Goal: Task Accomplishment & Management: Use online tool/utility

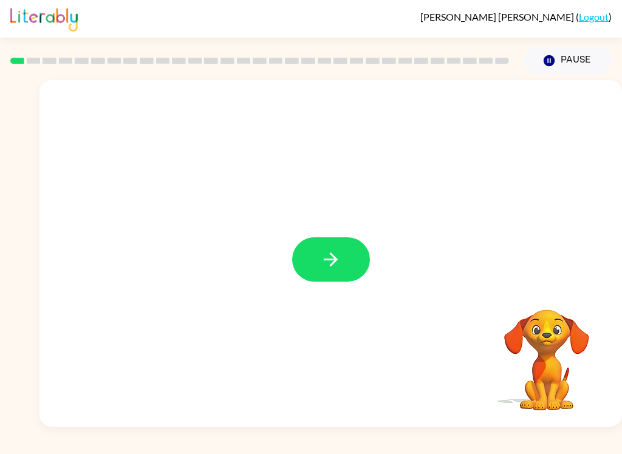
click at [338, 254] on icon "button" at bounding box center [330, 259] width 21 height 21
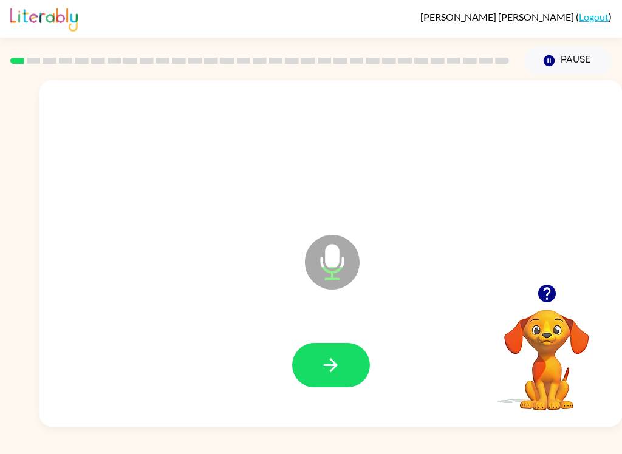
click at [598, 60] on button "Pause Pause" at bounding box center [568, 61] width 88 height 28
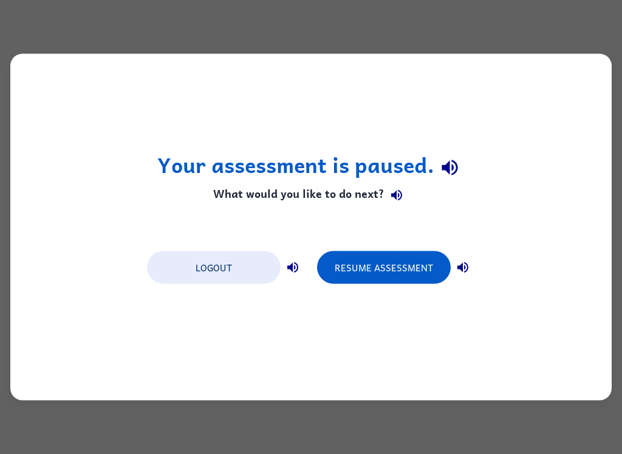
click at [217, 282] on button "Logout" at bounding box center [214, 267] width 134 height 33
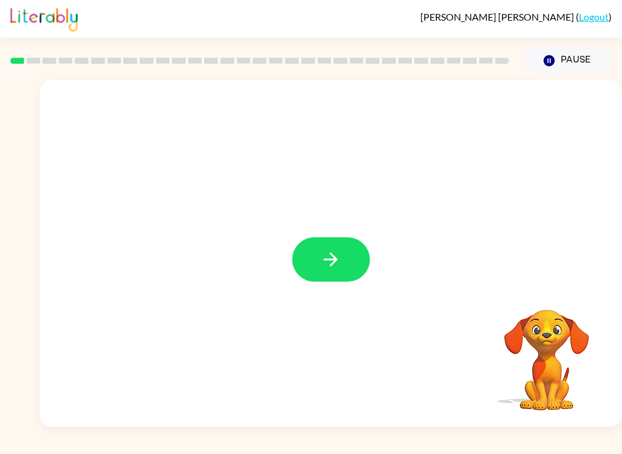
click at [341, 275] on button "button" at bounding box center [331, 260] width 78 height 44
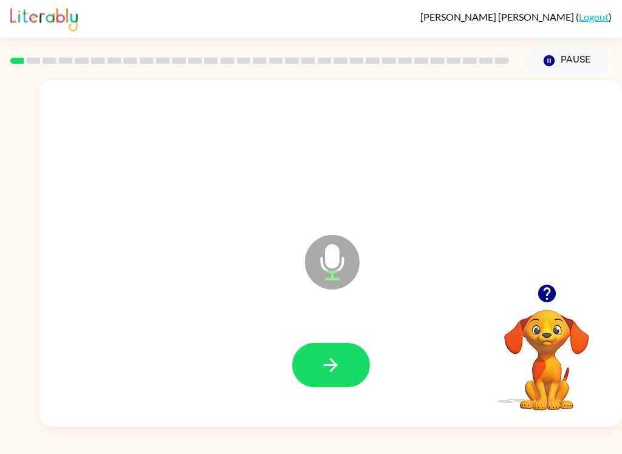
click at [322, 364] on icon "button" at bounding box center [330, 365] width 21 height 21
click at [352, 359] on button "button" at bounding box center [331, 365] width 78 height 44
click at [332, 363] on icon "button" at bounding box center [330, 365] width 21 height 21
click at [354, 362] on button "button" at bounding box center [331, 365] width 78 height 44
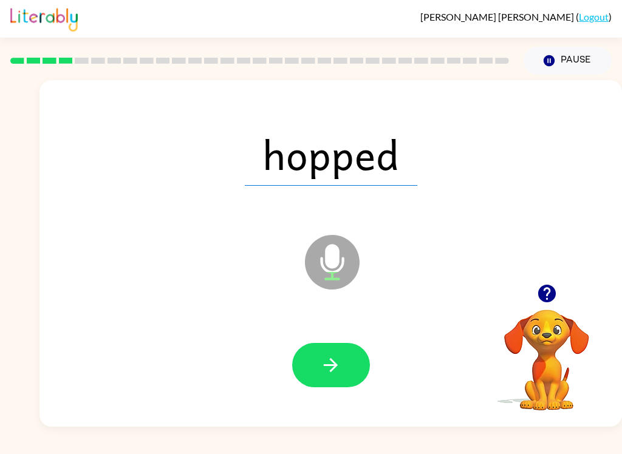
click at [344, 374] on button "button" at bounding box center [331, 365] width 78 height 44
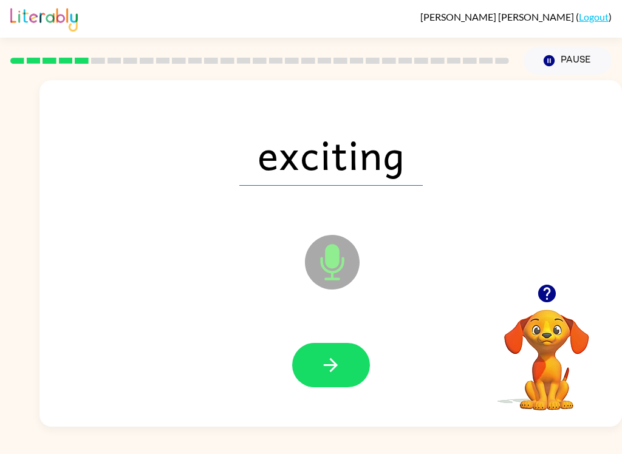
click at [339, 370] on icon "button" at bounding box center [330, 365] width 21 height 21
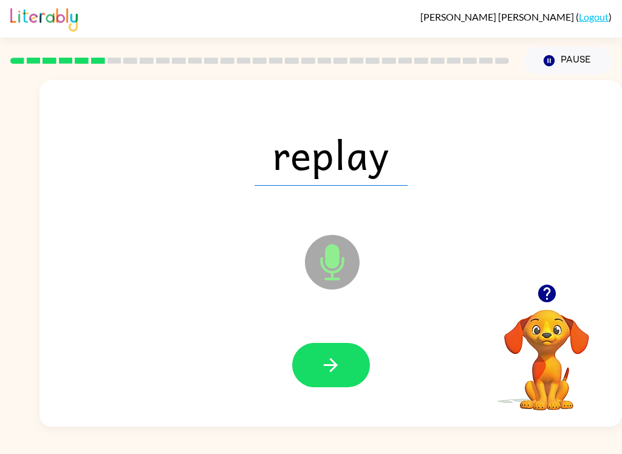
click at [334, 354] on button "button" at bounding box center [331, 365] width 78 height 44
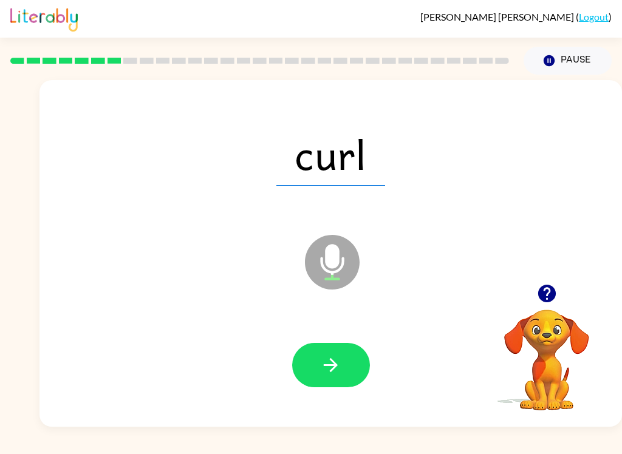
click at [337, 372] on icon "button" at bounding box center [330, 365] width 21 height 21
click at [349, 358] on button "button" at bounding box center [331, 365] width 78 height 44
click at [326, 376] on icon "button" at bounding box center [330, 365] width 21 height 21
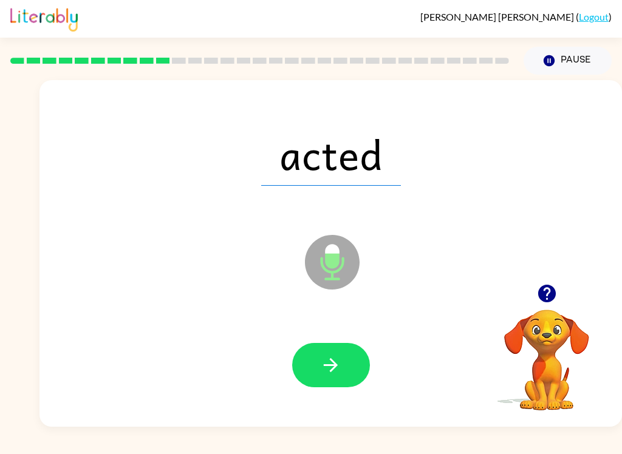
click at [358, 351] on button "button" at bounding box center [331, 365] width 78 height 44
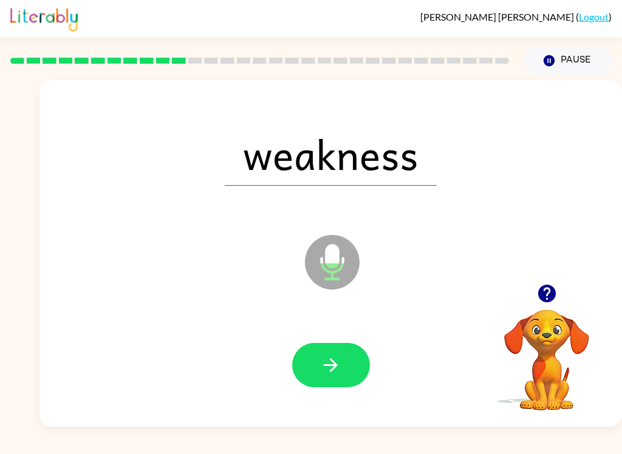
click at [347, 361] on button "button" at bounding box center [331, 365] width 78 height 44
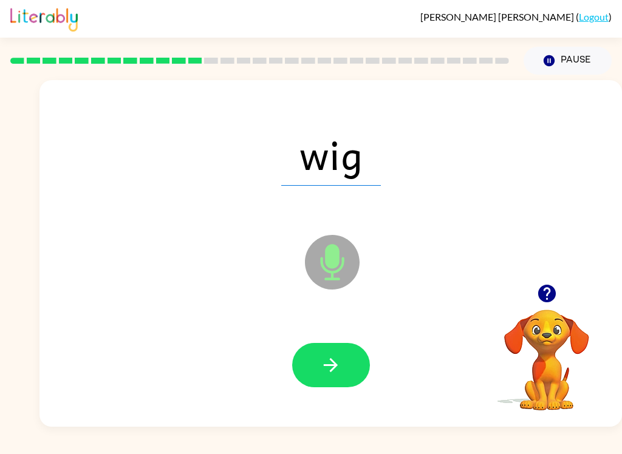
click at [352, 357] on button "button" at bounding box center [331, 365] width 78 height 44
click at [354, 368] on button "button" at bounding box center [331, 365] width 78 height 44
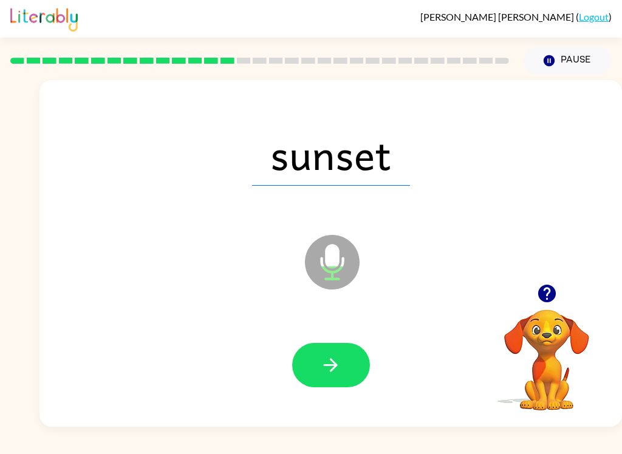
click at [341, 365] on button "button" at bounding box center [331, 365] width 78 height 44
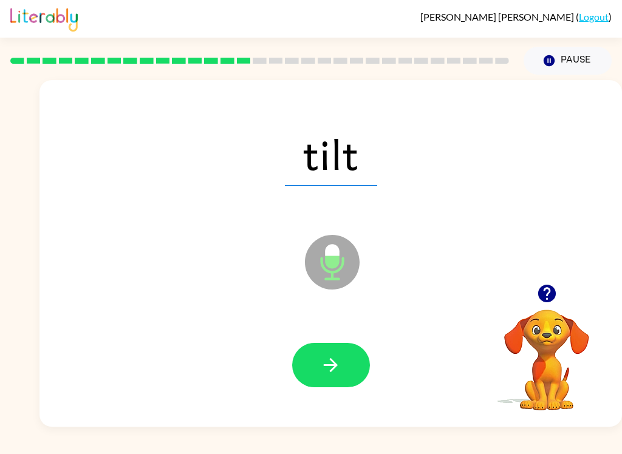
click at [343, 357] on button "button" at bounding box center [331, 365] width 78 height 44
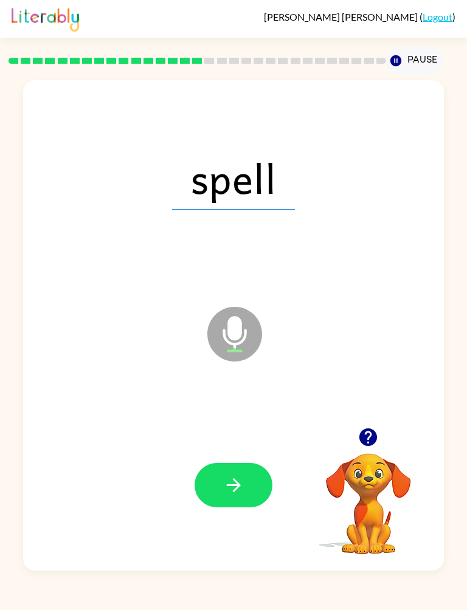
click at [233, 454] on icon "button" at bounding box center [233, 484] width 21 height 21
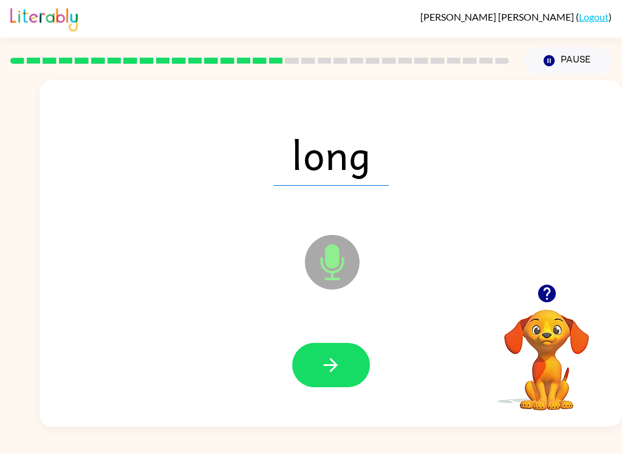
click at [351, 358] on button "button" at bounding box center [331, 365] width 78 height 44
click at [345, 351] on button "button" at bounding box center [331, 365] width 78 height 44
click at [345, 358] on button "button" at bounding box center [331, 365] width 78 height 44
click at [344, 352] on button "button" at bounding box center [331, 365] width 78 height 44
click at [360, 373] on button "button" at bounding box center [331, 365] width 78 height 44
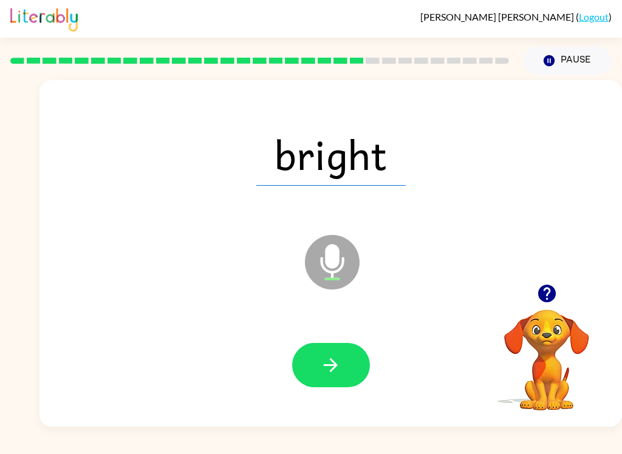
click at [354, 358] on button "button" at bounding box center [331, 365] width 78 height 44
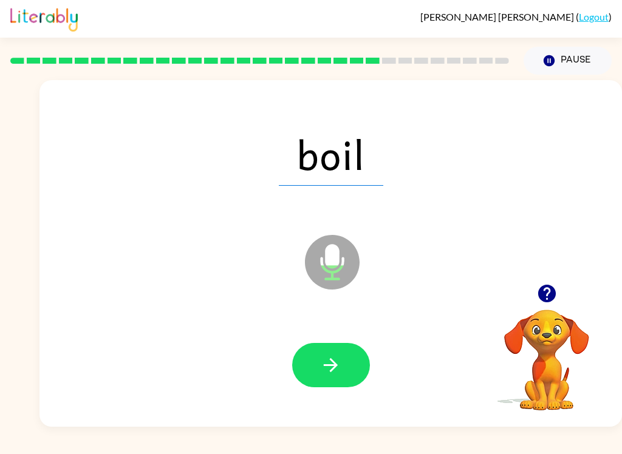
click at [337, 376] on icon "button" at bounding box center [330, 365] width 21 height 21
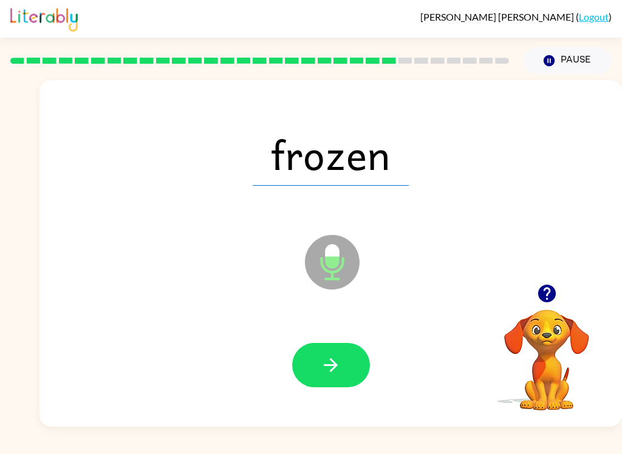
click at [323, 363] on icon "button" at bounding box center [330, 365] width 21 height 21
click at [350, 360] on button "button" at bounding box center [331, 365] width 78 height 44
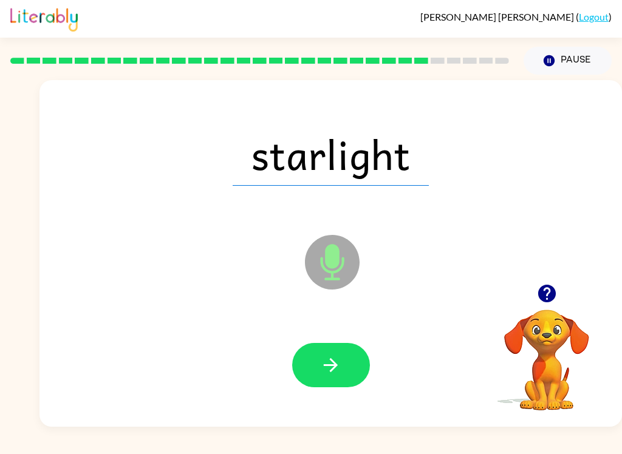
click at [346, 363] on button "button" at bounding box center [331, 365] width 78 height 44
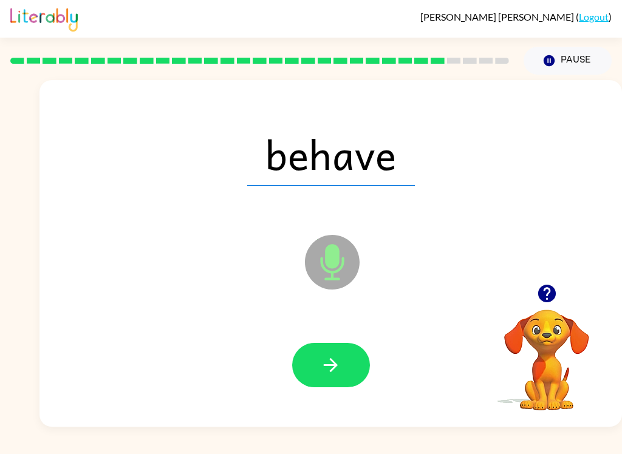
click at [346, 368] on button "button" at bounding box center [331, 365] width 78 height 44
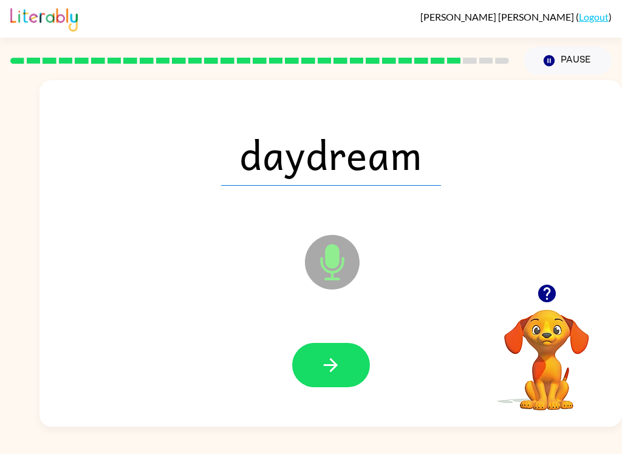
click at [329, 376] on icon "button" at bounding box center [330, 365] width 21 height 21
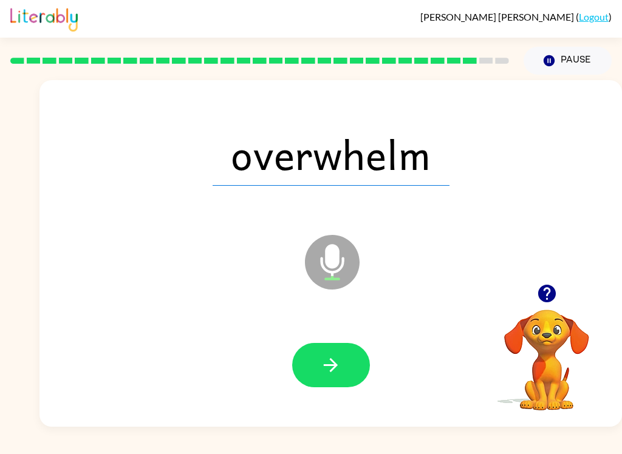
click at [344, 378] on button "button" at bounding box center [331, 365] width 78 height 44
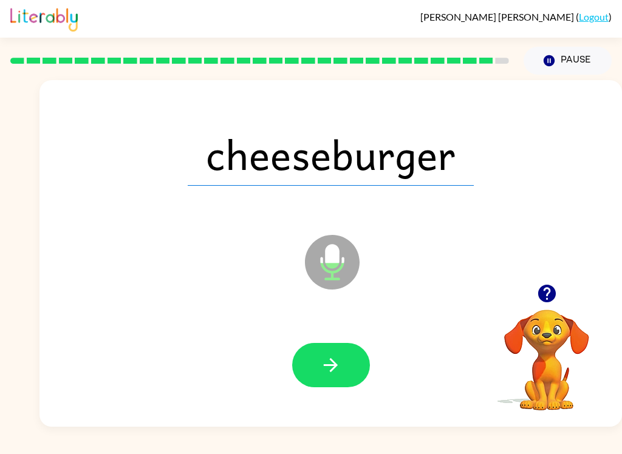
click at [361, 367] on button "button" at bounding box center [331, 365] width 78 height 44
